Goal: Task Accomplishment & Management: Manage account settings

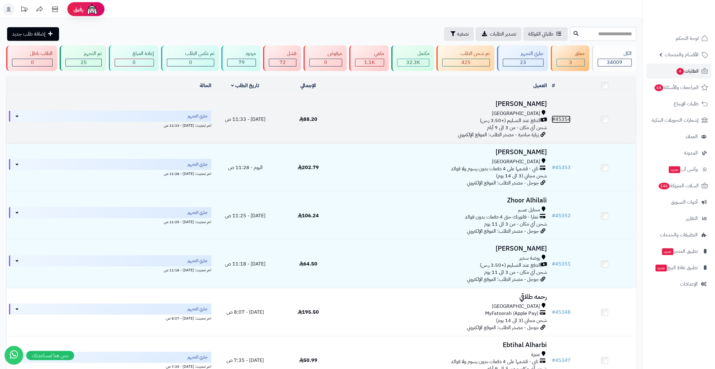
click at [560, 116] on link "# 45354" at bounding box center [560, 119] width 19 height 7
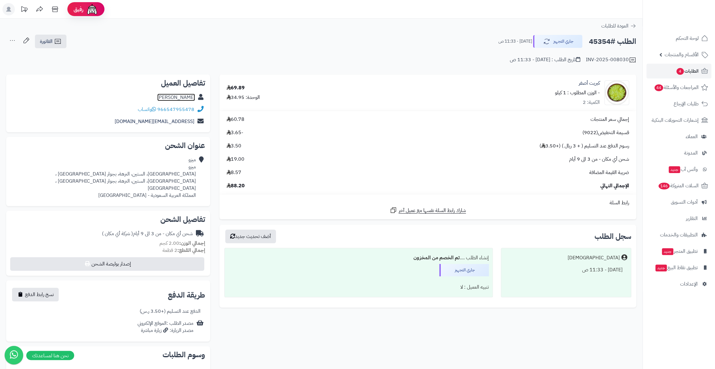
click at [185, 98] on link "ميزو ميزو" at bounding box center [176, 97] width 38 height 7
click at [680, 68] on span "4" at bounding box center [679, 71] width 7 height 7
